Goal: Information Seeking & Learning: Learn about a topic

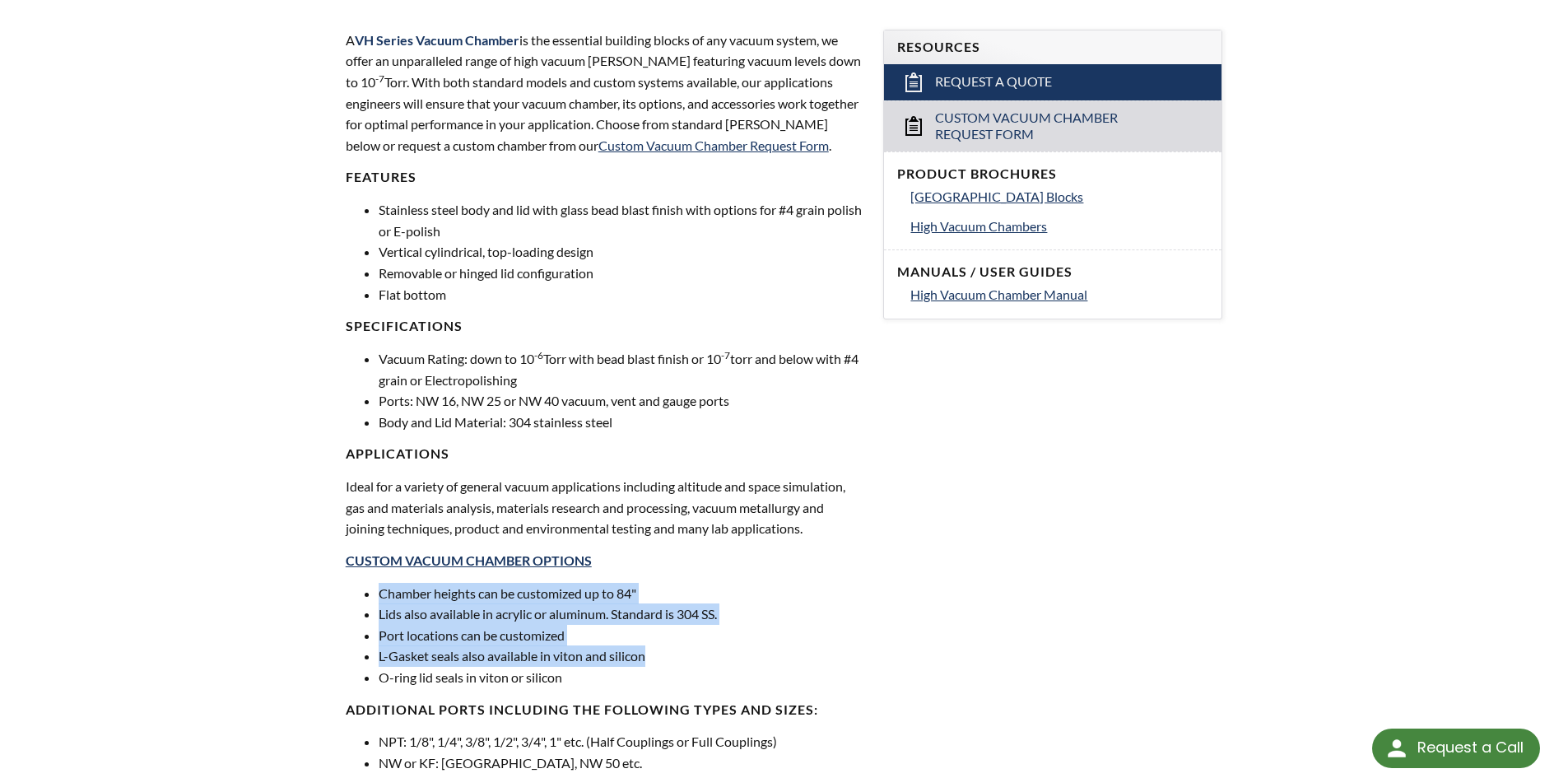
scroll to position [576, 0]
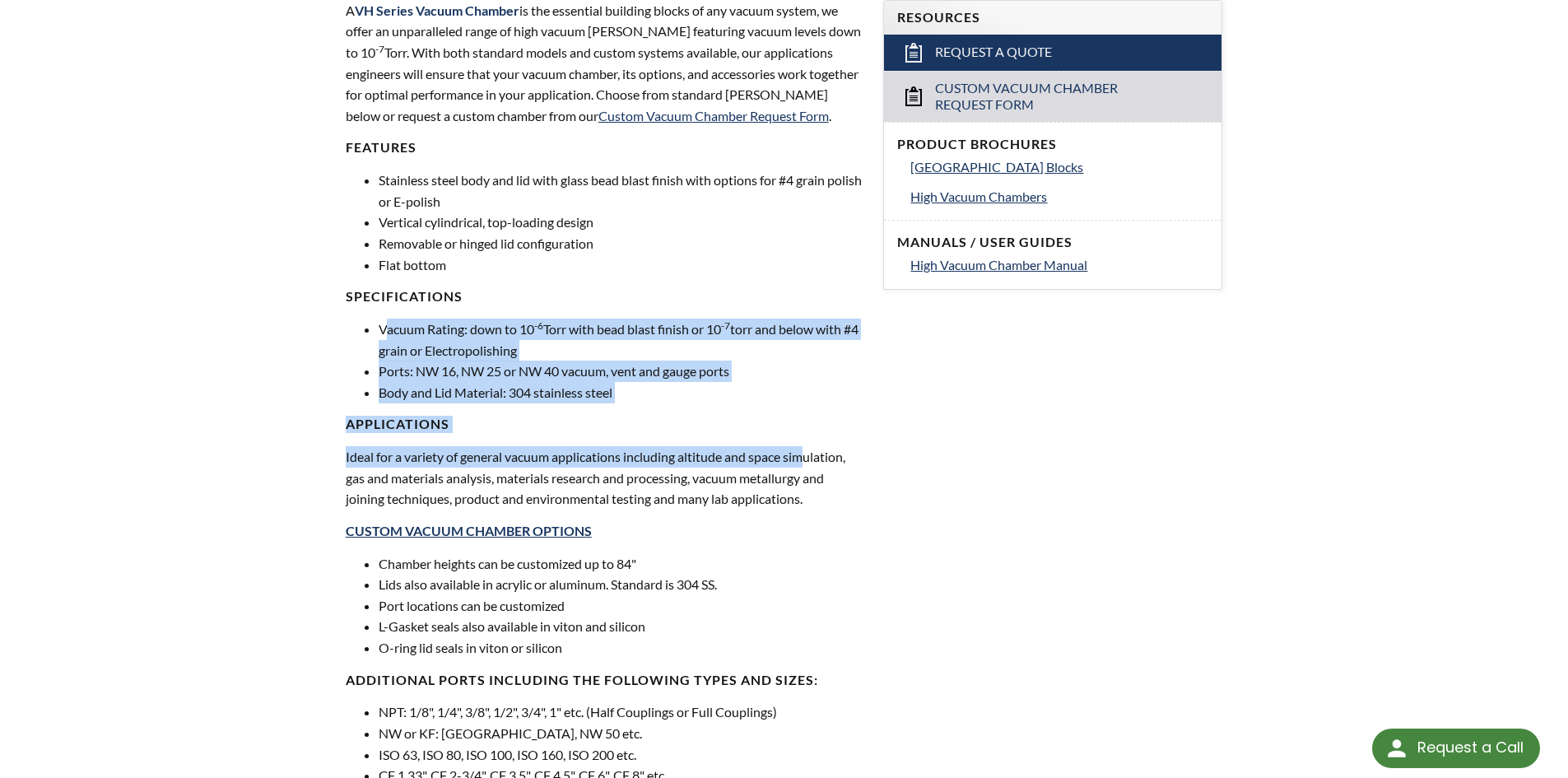
drag, startPoint x: 385, startPoint y: 329, endPoint x: 807, endPoint y: 438, distance: 435.8
click at [807, 438] on div "A VH Series Vacuum Chamber is the essential building blocks of any vacuum syste…" at bounding box center [605, 404] width 518 height 808
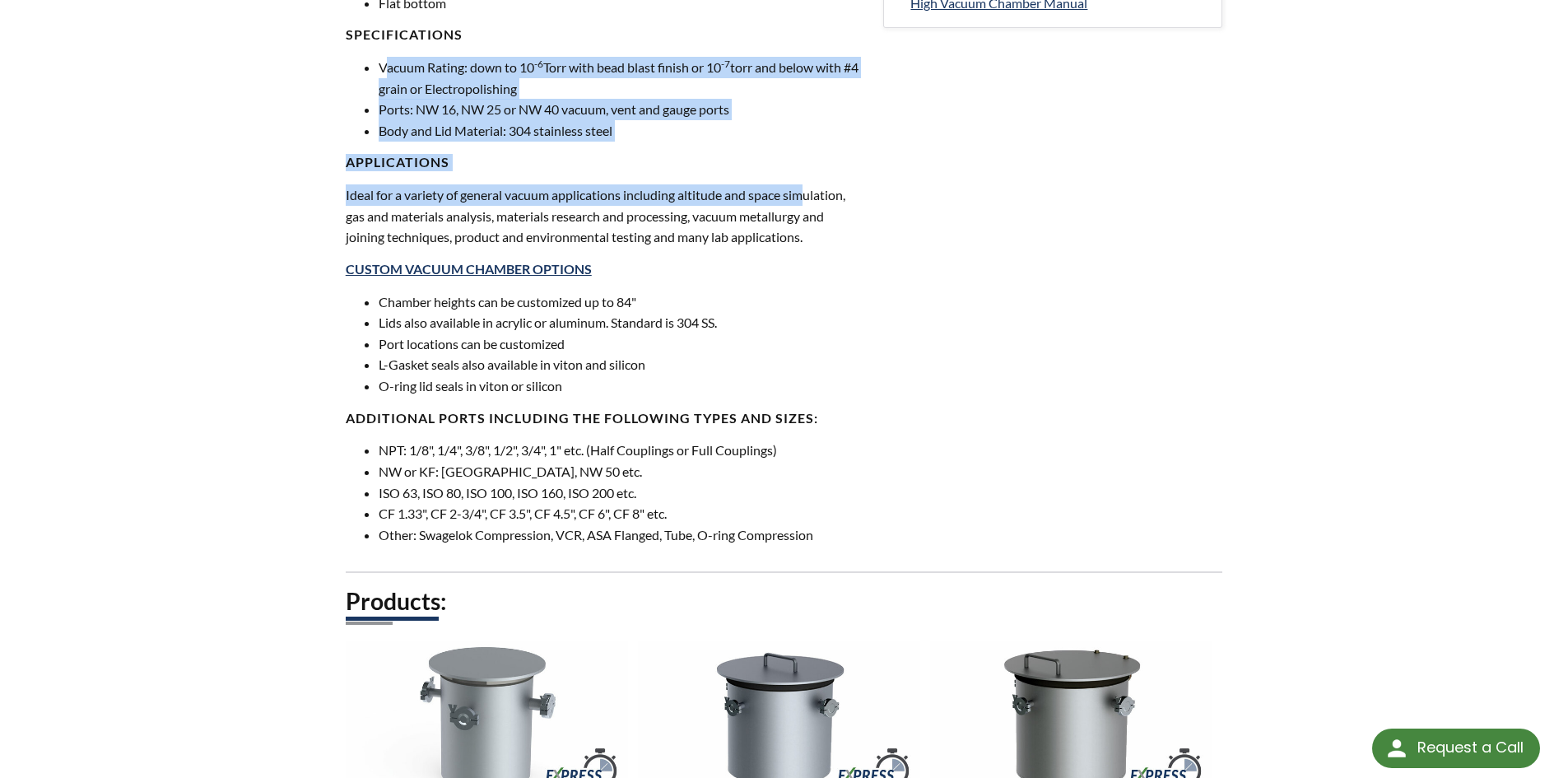
scroll to position [906, 0]
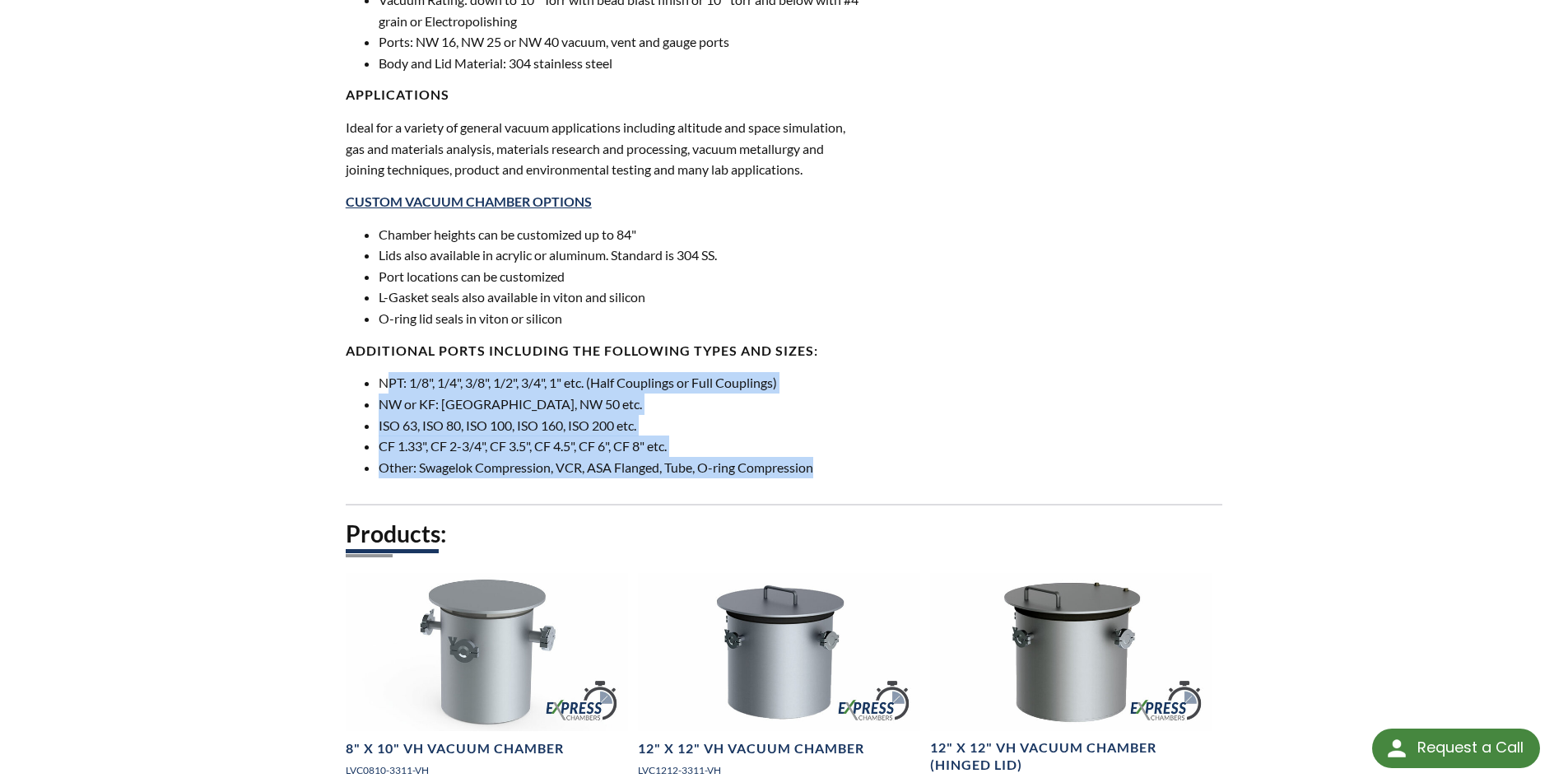
drag, startPoint x: 387, startPoint y: 385, endPoint x: 857, endPoint y: 480, distance: 479.5
click at [856, 481] on div "A VH Series Vacuum Chamber is the essential building blocks of any vacuum syste…" at bounding box center [605, 74] width 539 height 861
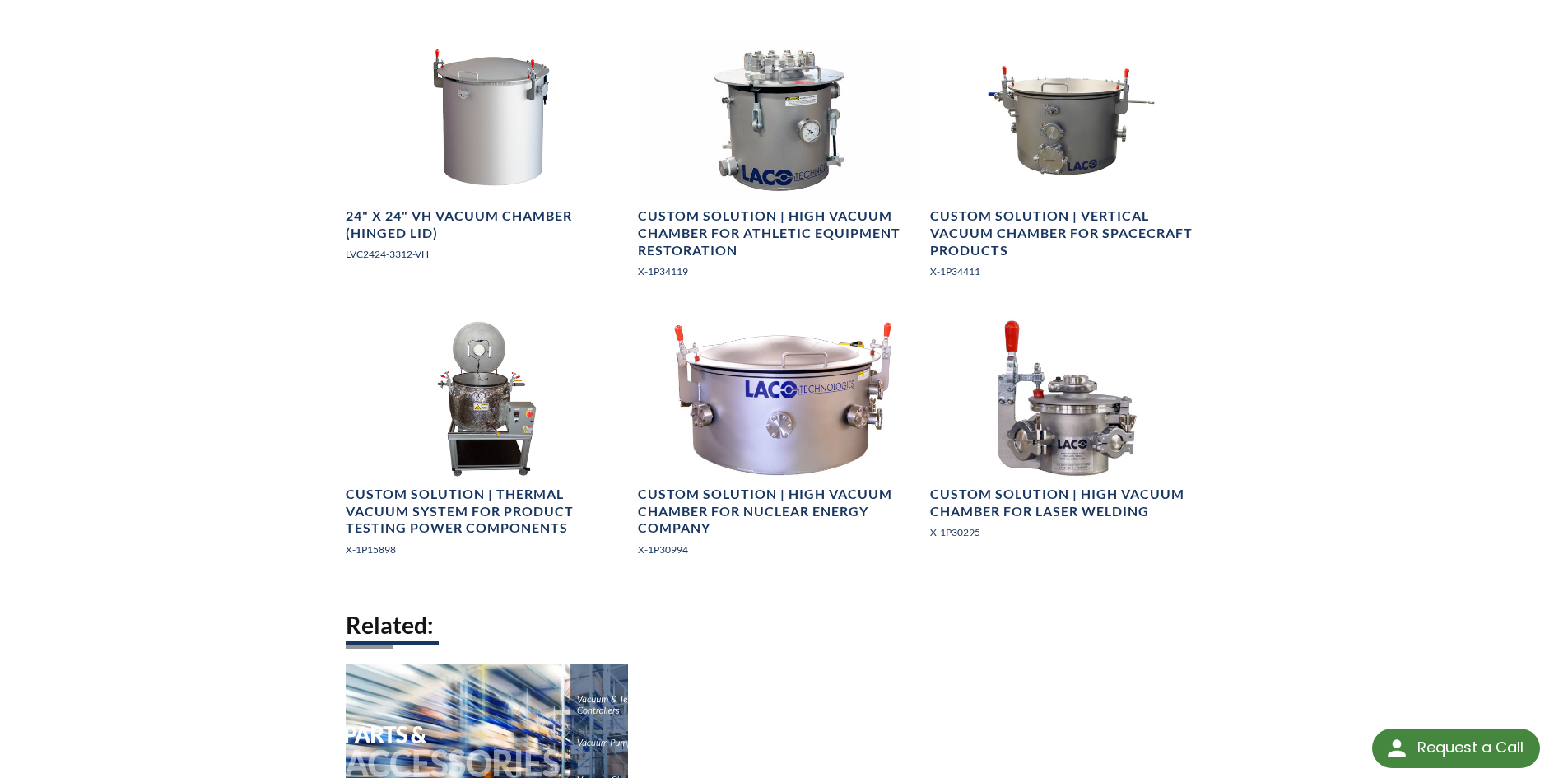
scroll to position [2475, 0]
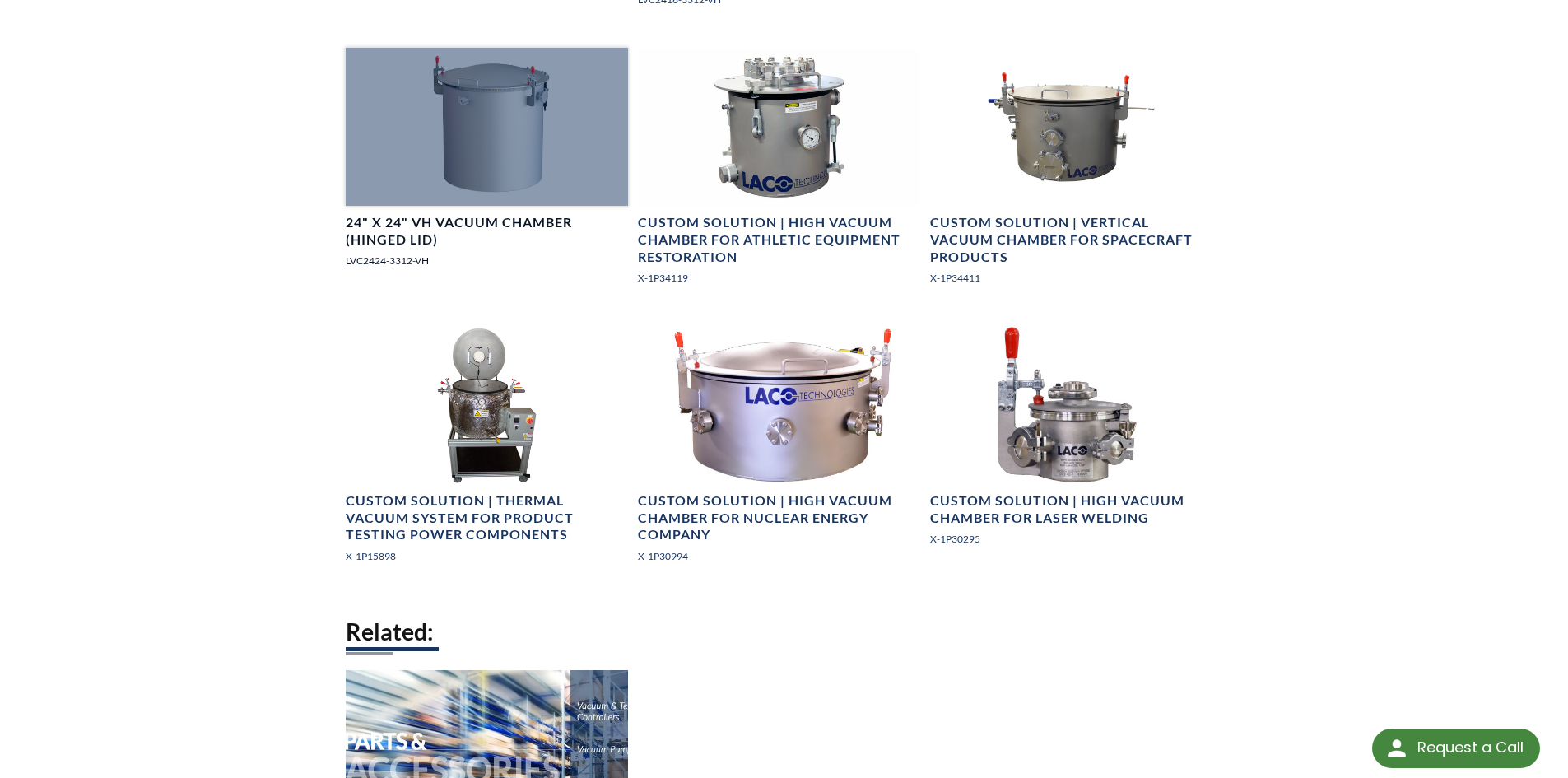
click at [410, 227] on h4 "24" X 24" VH Vacuum Chamber (Hinged Lid)" at bounding box center [487, 231] width 283 height 34
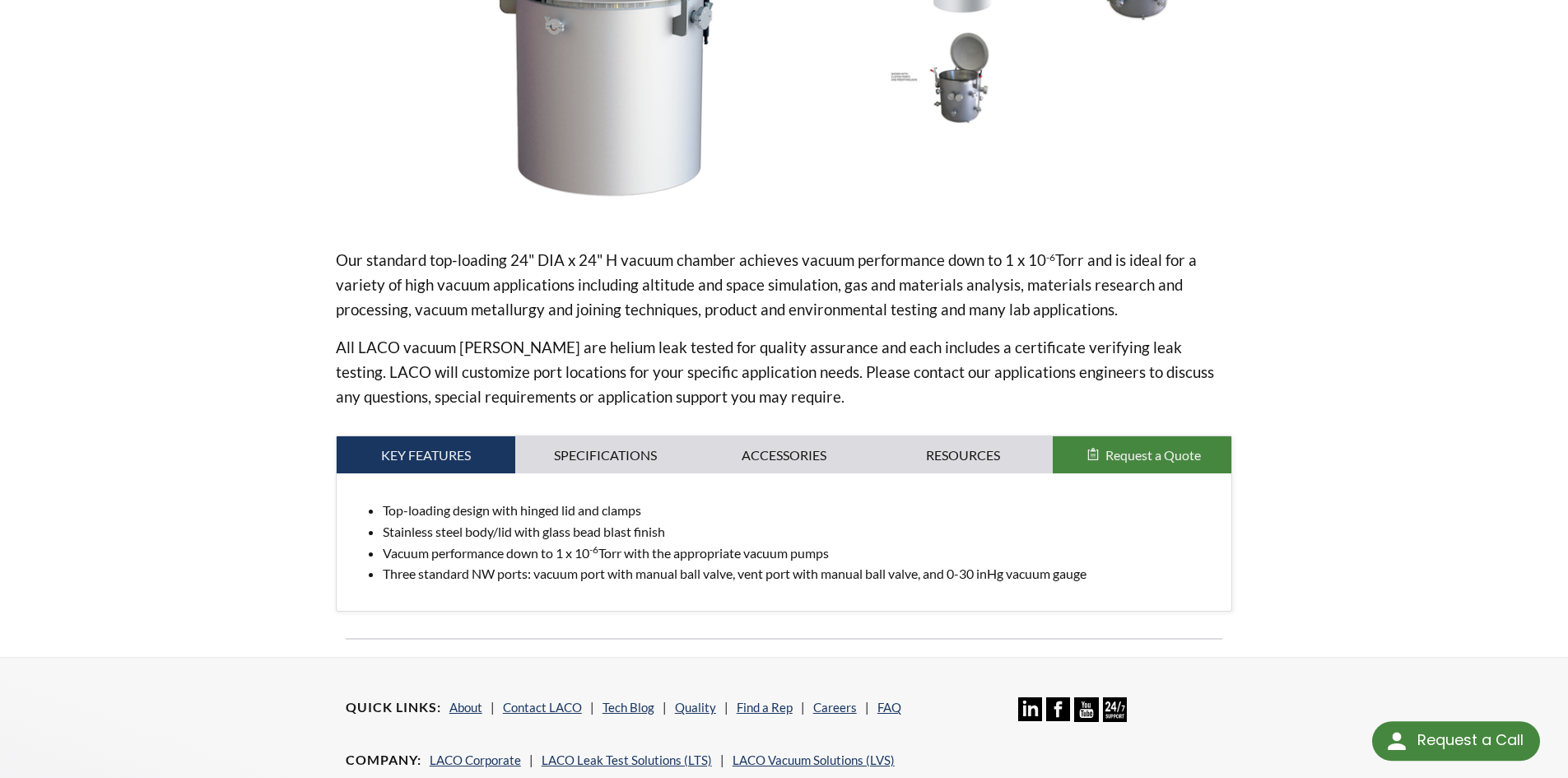
scroll to position [412, 0]
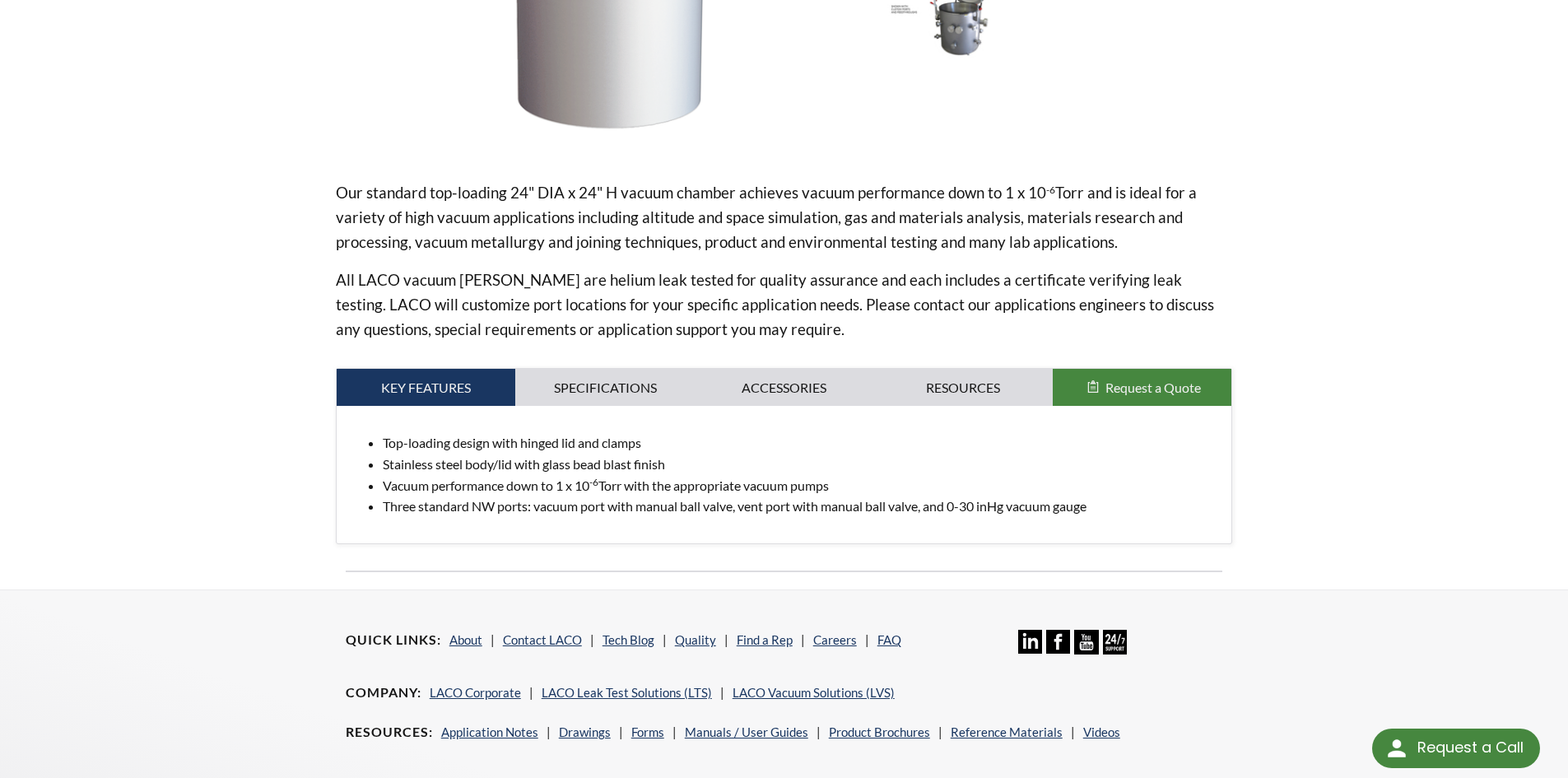
drag, startPoint x: 526, startPoint y: 487, endPoint x: 877, endPoint y: 480, distance: 351.1
click at [877, 480] on li "Vacuum performance down to 1 x 10 -6 Torr with the appropriate vacuum pumps" at bounding box center [800, 486] width 836 height 22
click at [826, 513] on li "Three standard NW ports: vacuum port with manual ball valve, vent port with man…" at bounding box center [800, 506] width 836 height 22
drag, startPoint x: 646, startPoint y: 488, endPoint x: 949, endPoint y: 479, distance: 303.1
click at [949, 479] on li "Vacuum performance down to 1 x 10 -6 Torr with the appropriate vacuum pumps" at bounding box center [800, 486] width 836 height 22
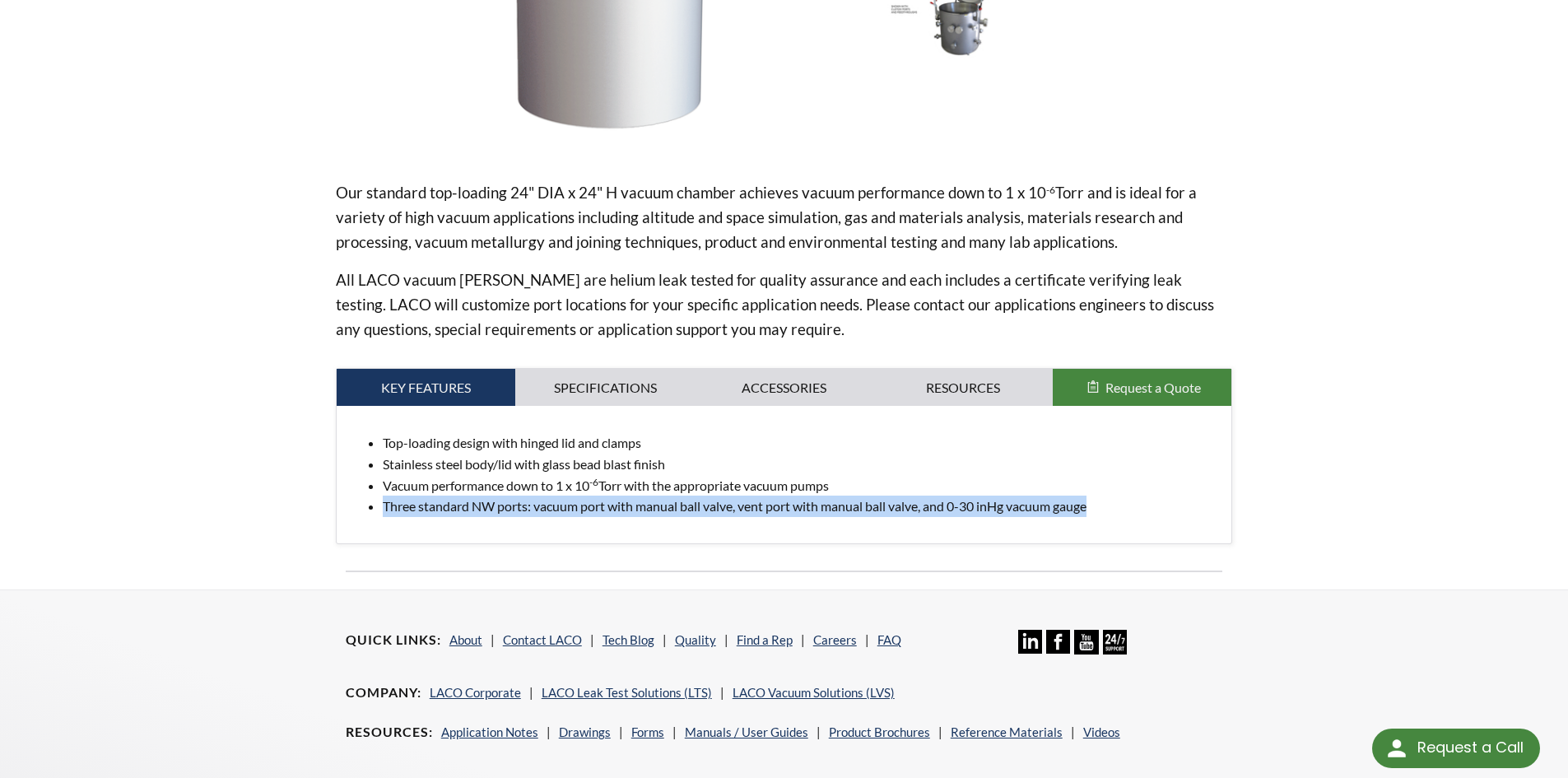
drag, startPoint x: 1082, startPoint y: 504, endPoint x: 353, endPoint y: 496, distance: 729.0
click at [340, 505] on div "Top-loading design with hinged lid and clamps Stainless steel body/lid with gla…" at bounding box center [784, 474] width 895 height 137
click at [587, 389] on link "Specifications" at bounding box center [604, 387] width 179 height 38
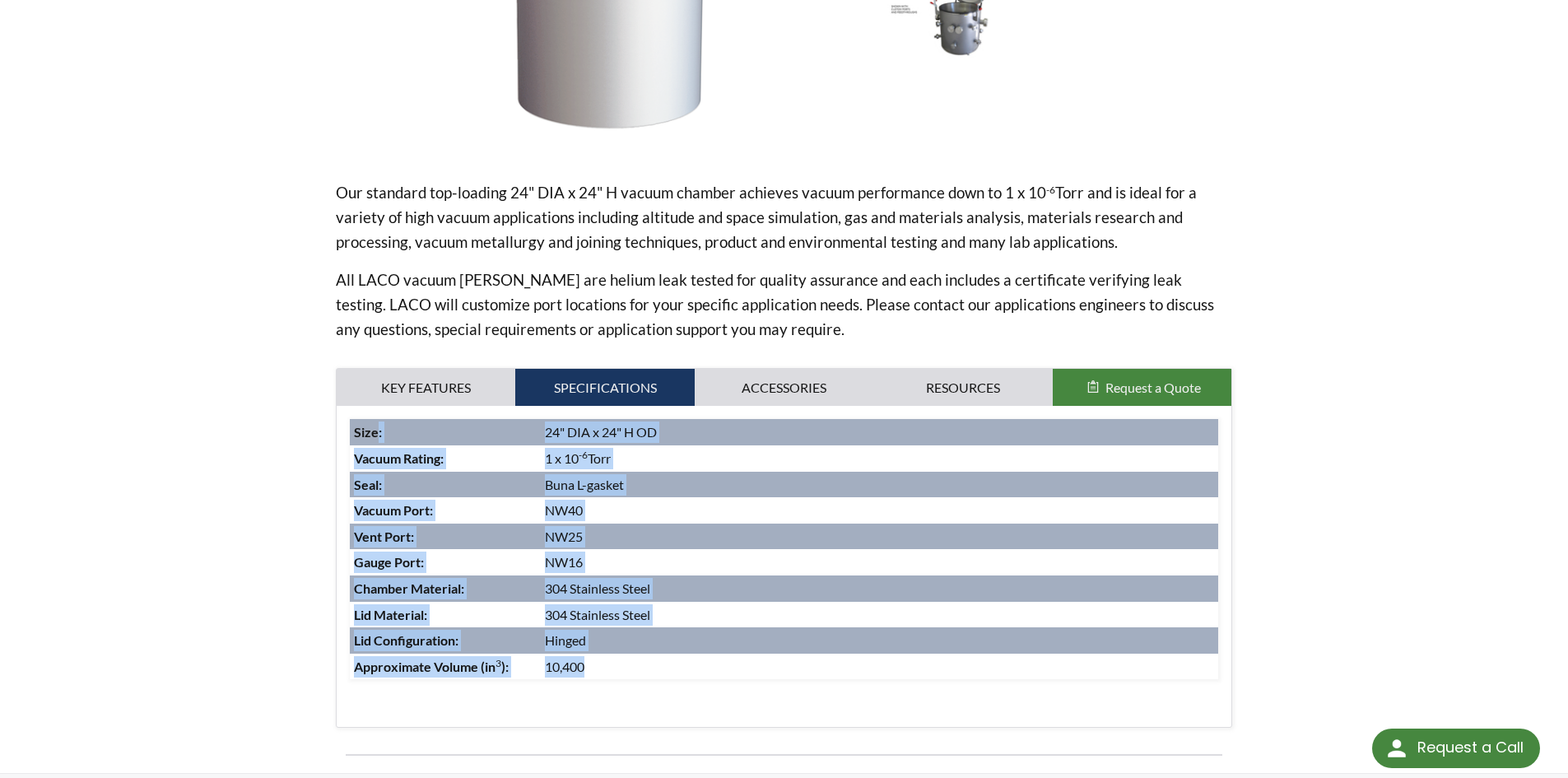
drag, startPoint x: 584, startPoint y: 666, endPoint x: 534, endPoint y: 440, distance: 231.5
click at [534, 440] on tbody "Size : 24" DIA x 24" H OD Vacuum Rating : 1 x 10 -6 Torr Seal : Buna L-gasket V…" at bounding box center [784, 550] width 869 height 260
click at [770, 385] on link "Accessories" at bounding box center [784, 387] width 179 height 38
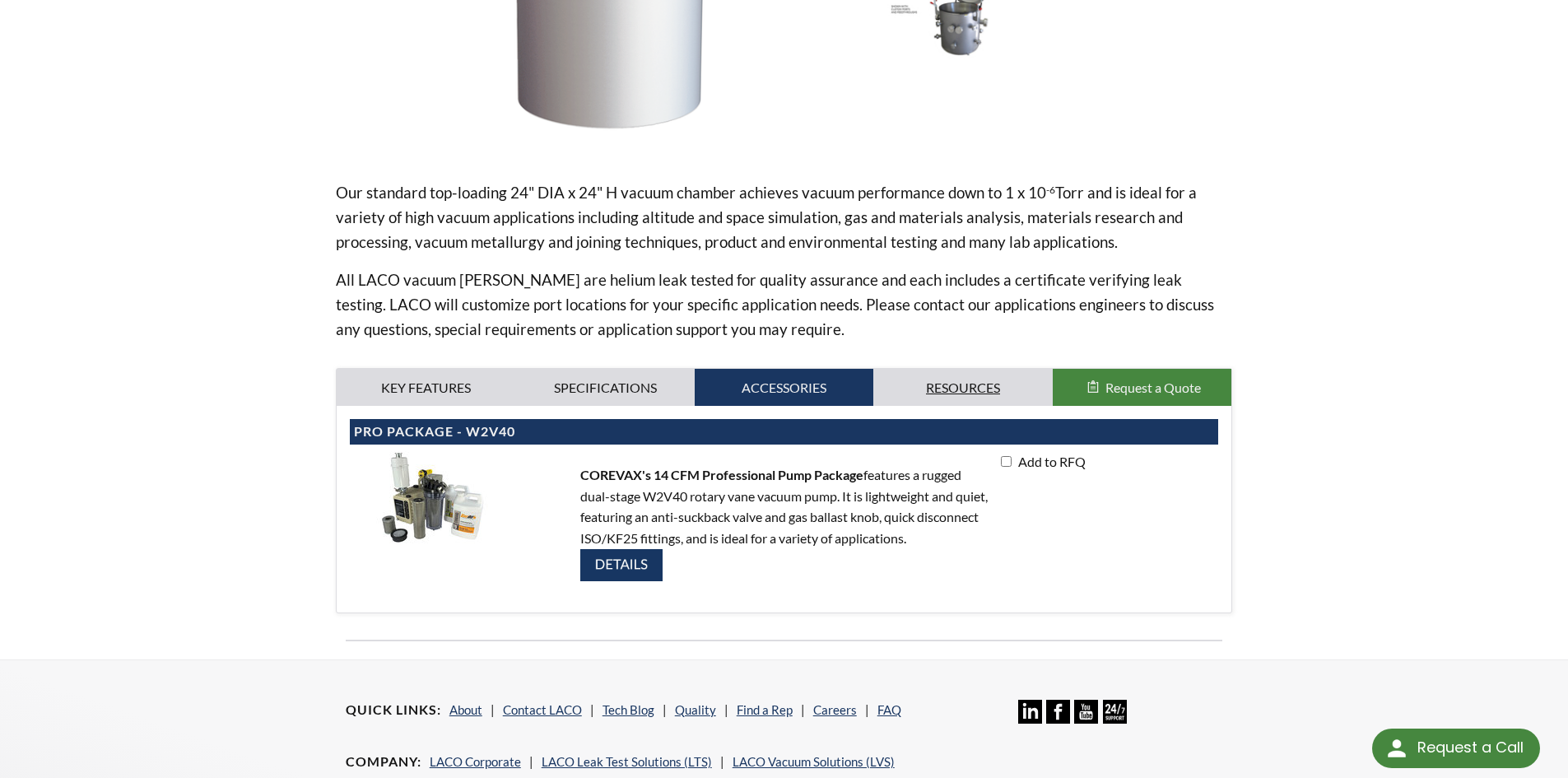
click at [961, 386] on link "Resources" at bounding box center [963, 387] width 179 height 38
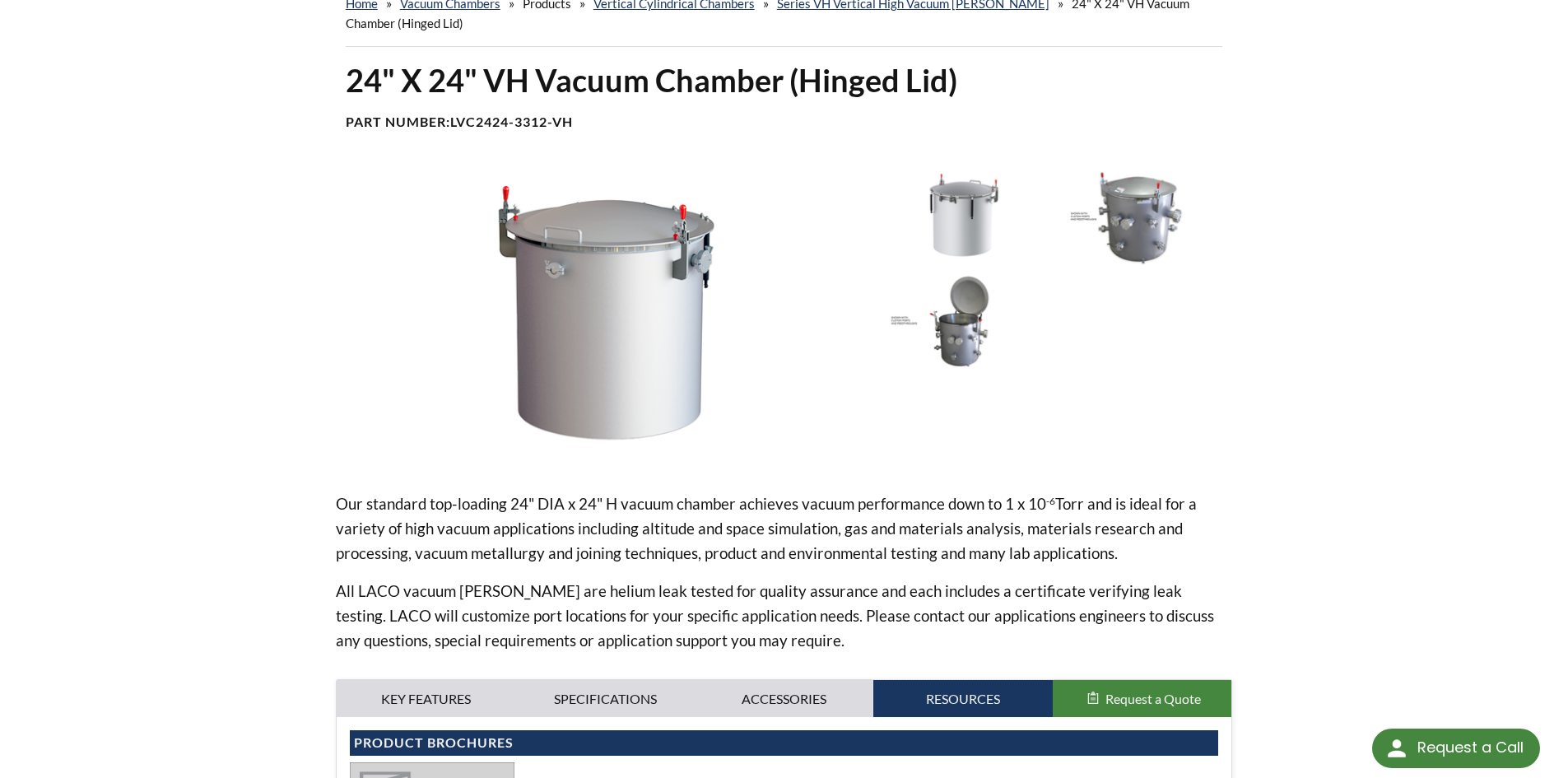
scroll to position [0, 0]
